Goal: Information Seeking & Learning: Learn about a topic

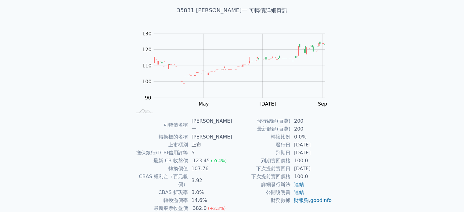
scroll to position [70, 0]
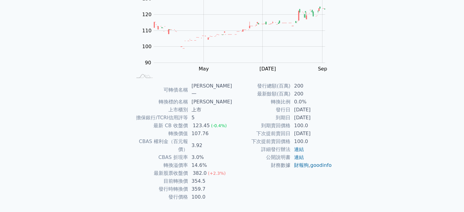
click at [217, 123] on span "(-0.4%)" at bounding box center [219, 125] width 16 height 5
click at [225, 153] on td "3.0%" at bounding box center [210, 157] width 44 height 8
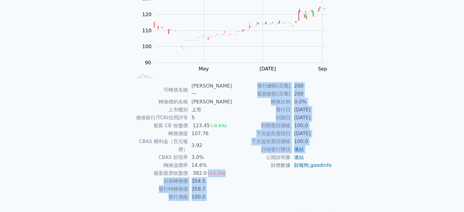
drag, startPoint x: 220, startPoint y: 156, endPoint x: 245, endPoint y: 160, distance: 25.9
click at [245, 160] on div "可轉債名稱 [PERSON_NAME]一 轉換標的名稱 辛耘 上市櫃別 上市 擔保銀行/TCRI信用評等 5 最新 CB 收盤價 123.45 (-0.4%)…" at bounding box center [232, 141] width 215 height 119
click at [245, 160] on td "公開說明書" at bounding box center [261, 157] width 58 height 8
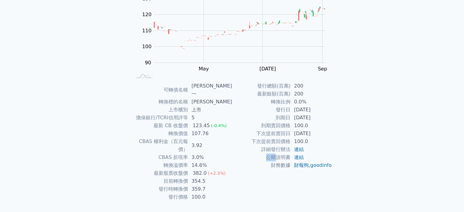
click at [245, 160] on td "公開說明書" at bounding box center [261, 157] width 58 height 8
click at [244, 159] on td "公開說明書" at bounding box center [261, 157] width 58 height 8
drag, startPoint x: 168, startPoint y: 166, endPoint x: 216, endPoint y: 168, distance: 48.2
click at [216, 177] on tr "目前轉換價 354.5" at bounding box center [182, 181] width 100 height 8
click at [216, 177] on td "354.5" at bounding box center [210, 181] width 44 height 8
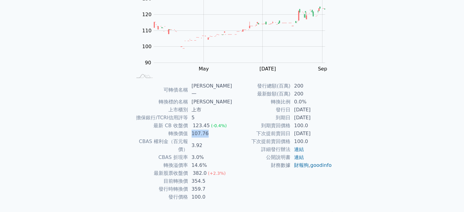
drag, startPoint x: 199, startPoint y: 124, endPoint x: 218, endPoint y: 129, distance: 19.9
click at [218, 130] on td "107.76" at bounding box center [210, 134] width 44 height 8
drag, startPoint x: 197, startPoint y: 157, endPoint x: 220, endPoint y: 174, distance: 28.3
click at [205, 169] on div "382.0" at bounding box center [200, 173] width 16 height 8
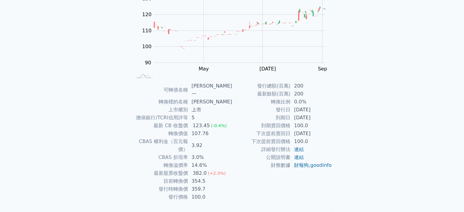
click at [220, 185] on td "359.7" at bounding box center [210, 189] width 44 height 8
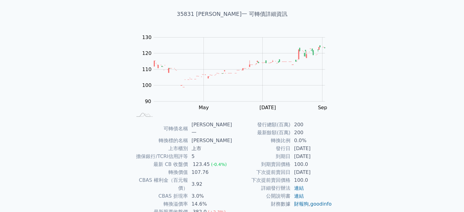
scroll to position [0, 0]
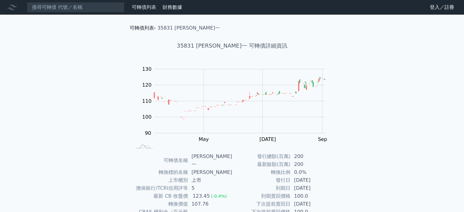
click at [144, 30] on link "可轉債列表" at bounding box center [142, 28] width 24 height 6
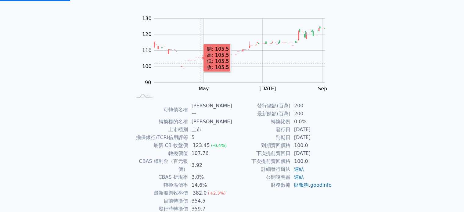
scroll to position [40, 0]
